Goal: Navigation & Orientation: Find specific page/section

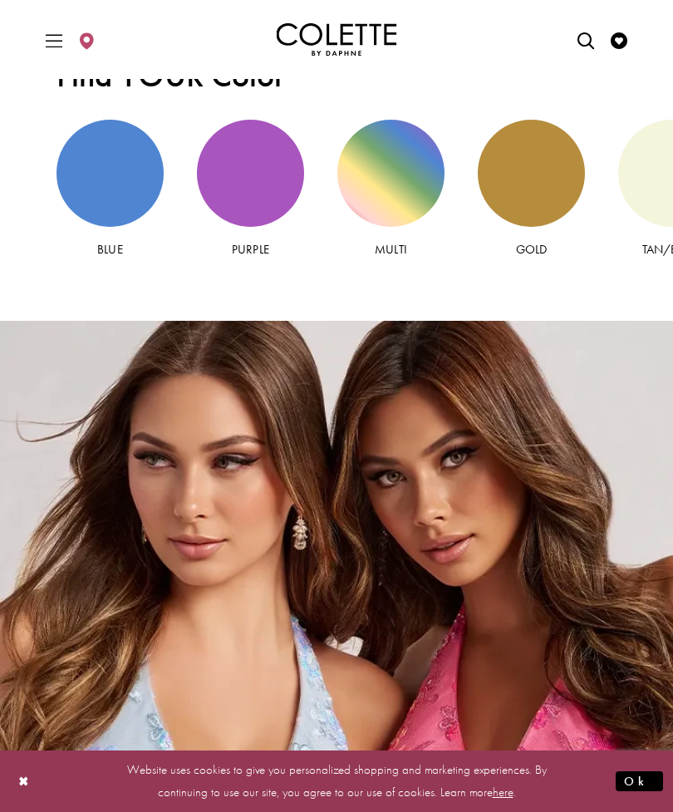
scroll to position [2889, 0]
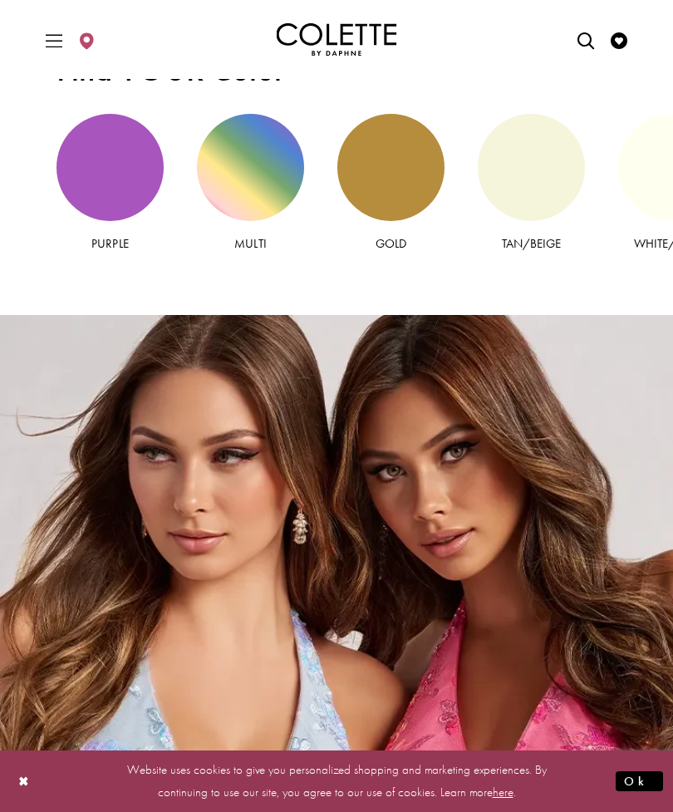
click at [662, 179] on div "White/Ivory view" at bounding box center [671, 167] width 107 height 107
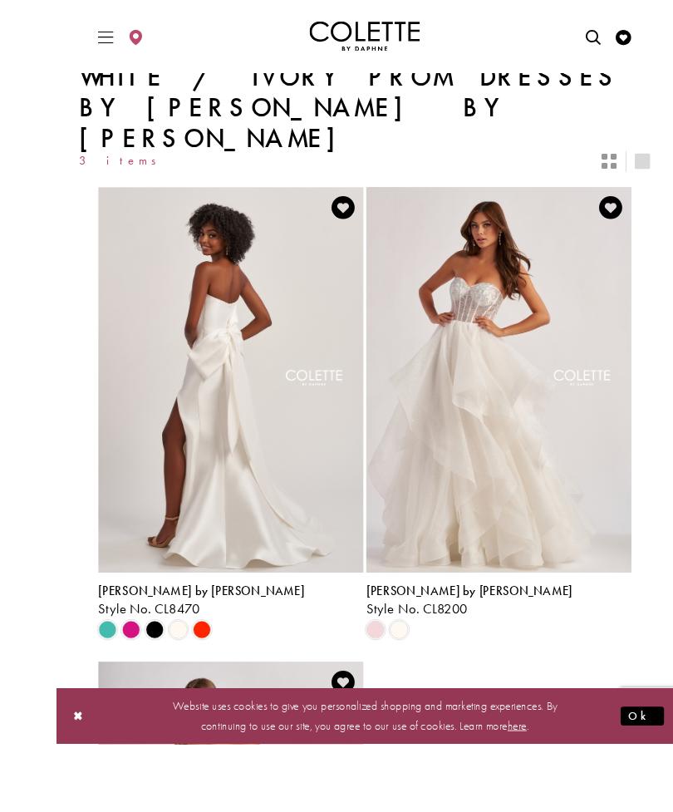
scroll to position [65, 0]
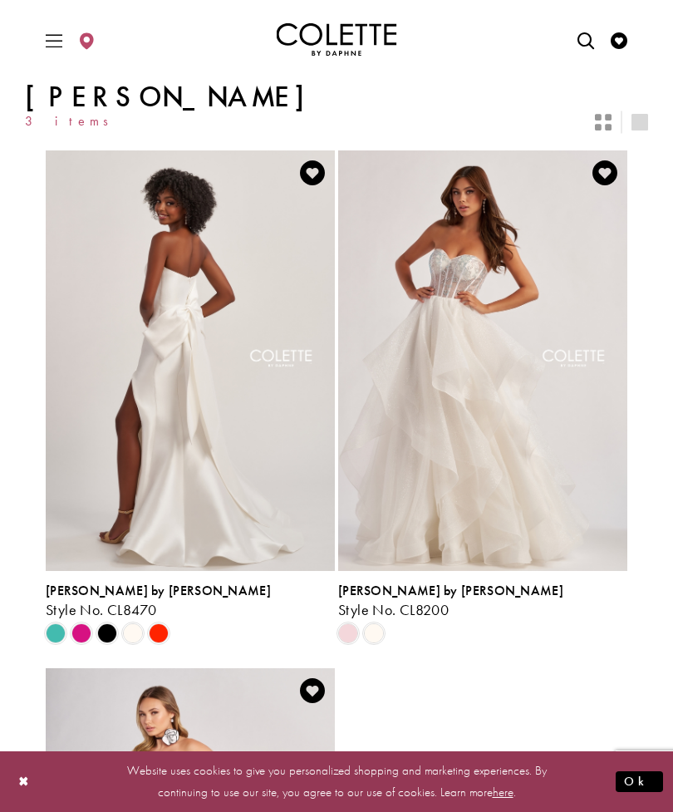
click at [539, 349] on img "Visit Colette by Daphne Style No. CL8200 Page" at bounding box center [482, 360] width 289 height 421
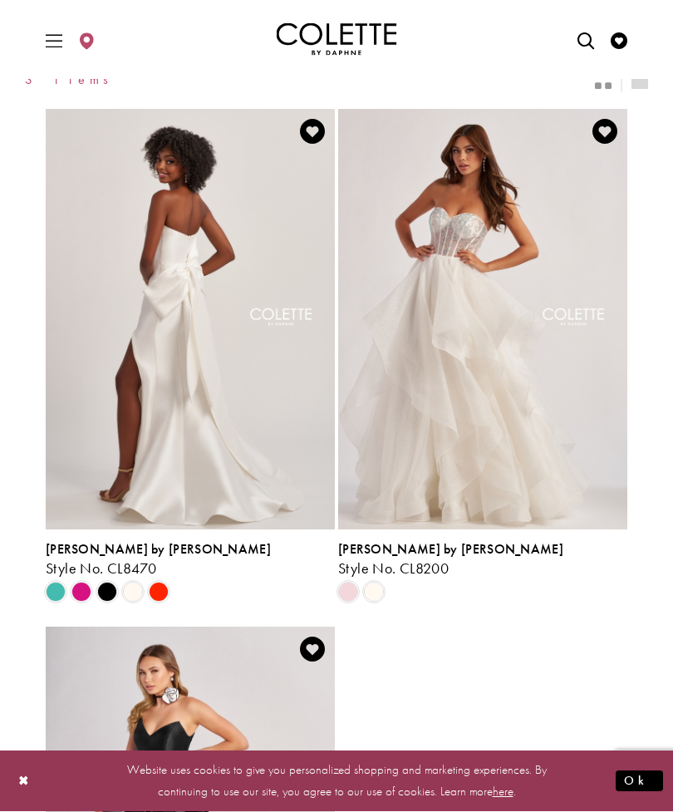
scroll to position [184, 0]
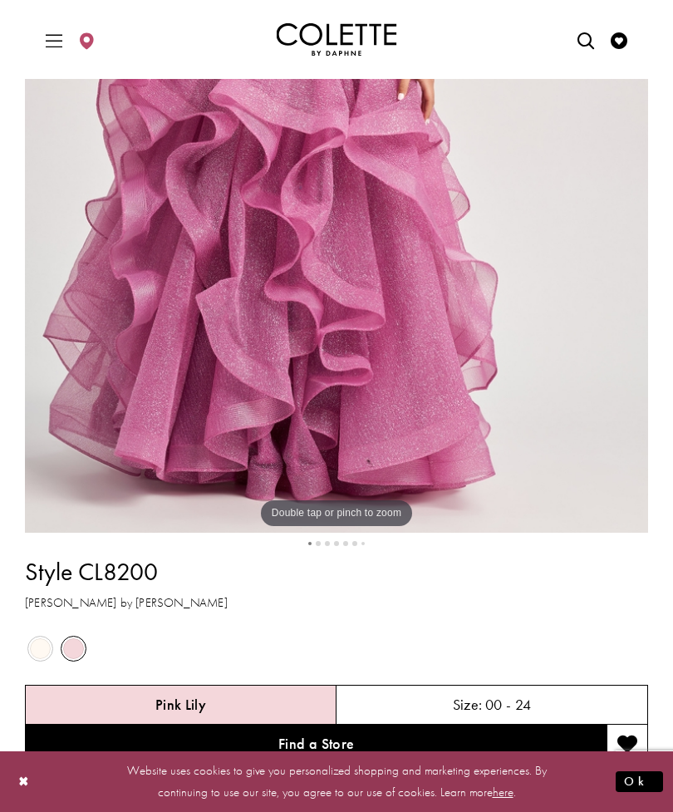
scroll to position [482, 0]
click at [48, 654] on span "Product color controls state depends on size chosen" at bounding box center [40, 648] width 21 height 21
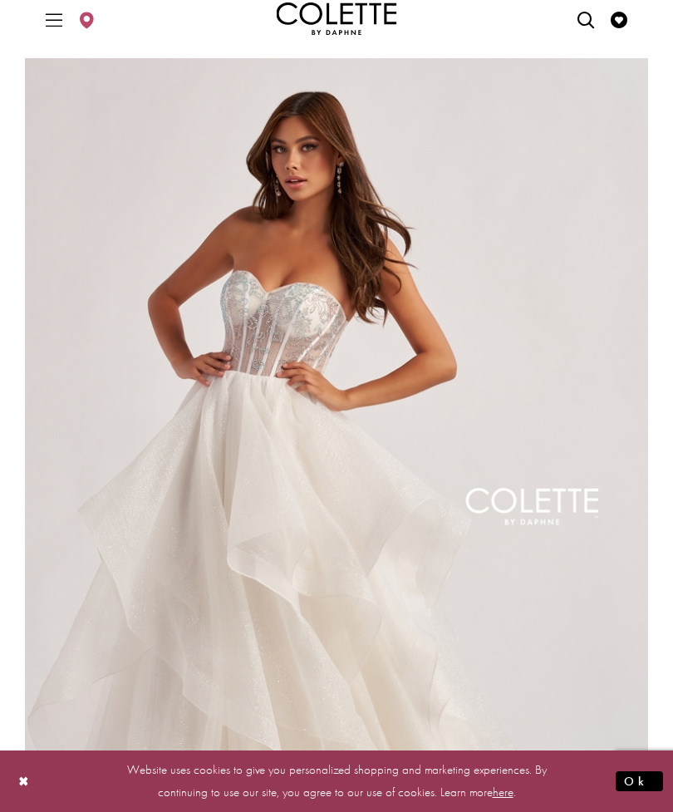
scroll to position [0, 0]
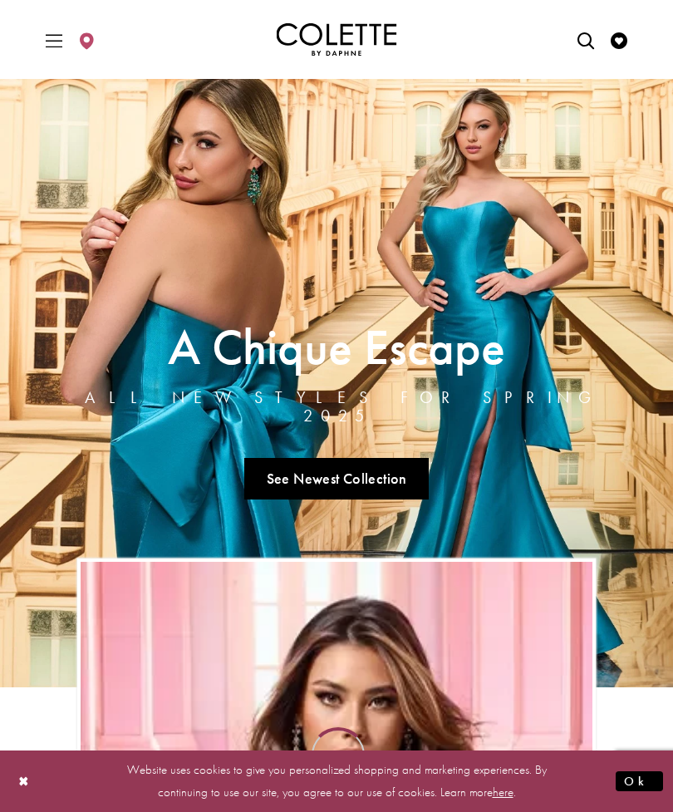
scroll to position [2943, 0]
